Goal: Information Seeking & Learning: Learn about a topic

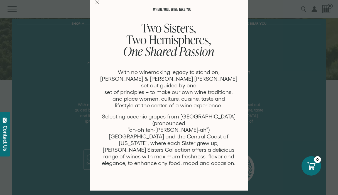
click at [97, 3] on icon "Close Modal" at bounding box center [97, 2] width 4 height 4
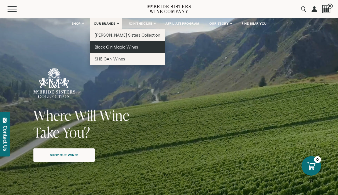
click at [110, 45] on span "Black Girl Magic Wines" at bounding box center [116, 47] width 43 height 5
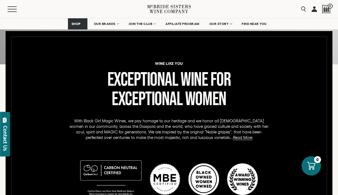
scroll to position [227, 0]
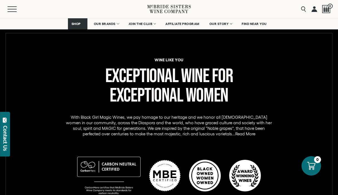
click at [235, 135] on link "Read More" at bounding box center [245, 134] width 20 height 5
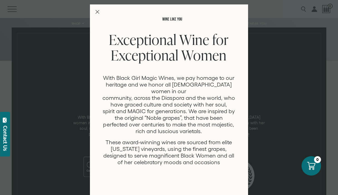
scroll to position [0, 0]
click at [97, 13] on icon "Close Modal" at bounding box center [97, 12] width 4 height 4
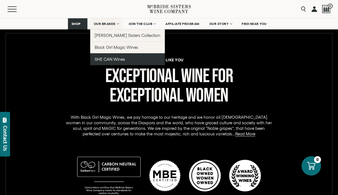
click at [112, 59] on span "SHE CAN Wines" at bounding box center [110, 59] width 30 height 5
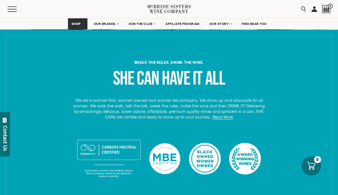
scroll to position [205, 0]
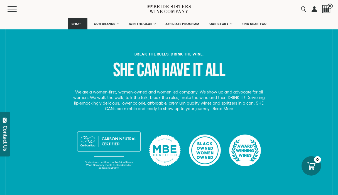
click at [215, 113] on div "Break the rules. Drink the Wine. she can have it all We are a women-first, wome…" at bounding box center [168, 114] width 329 height 124
click at [215, 110] on link "Read More" at bounding box center [222, 108] width 20 height 5
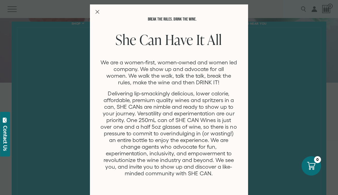
scroll to position [5, 0]
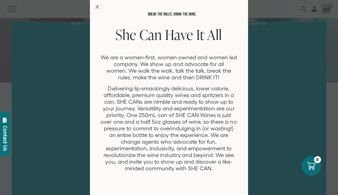
click at [95, 6] on div "Break the rules. Drink the Wine. She Can Have It All We are a women-first, wome…" at bounding box center [169, 97] width 158 height 196
click at [97, 6] on icon "Close Modal" at bounding box center [97, 7] width 4 height 4
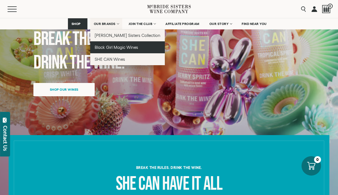
scroll to position [43, 0]
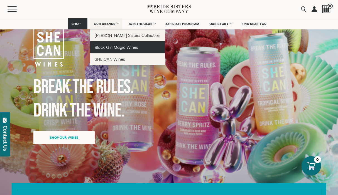
click at [118, 45] on link "Black Girl Magic Wines" at bounding box center [127, 47] width 75 height 12
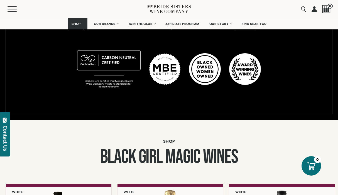
scroll to position [276, 0]
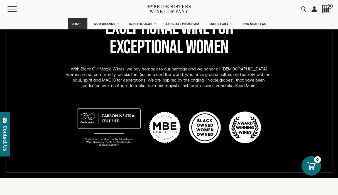
click at [235, 85] on link "Read More" at bounding box center [245, 85] width 20 height 5
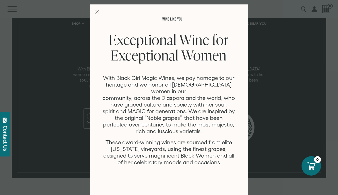
click at [98, 12] on icon "Close Modal" at bounding box center [97, 12] width 4 height 4
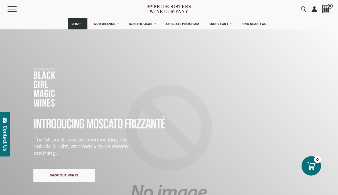
scroll to position [276, 0]
